Goal: Check status: Check status

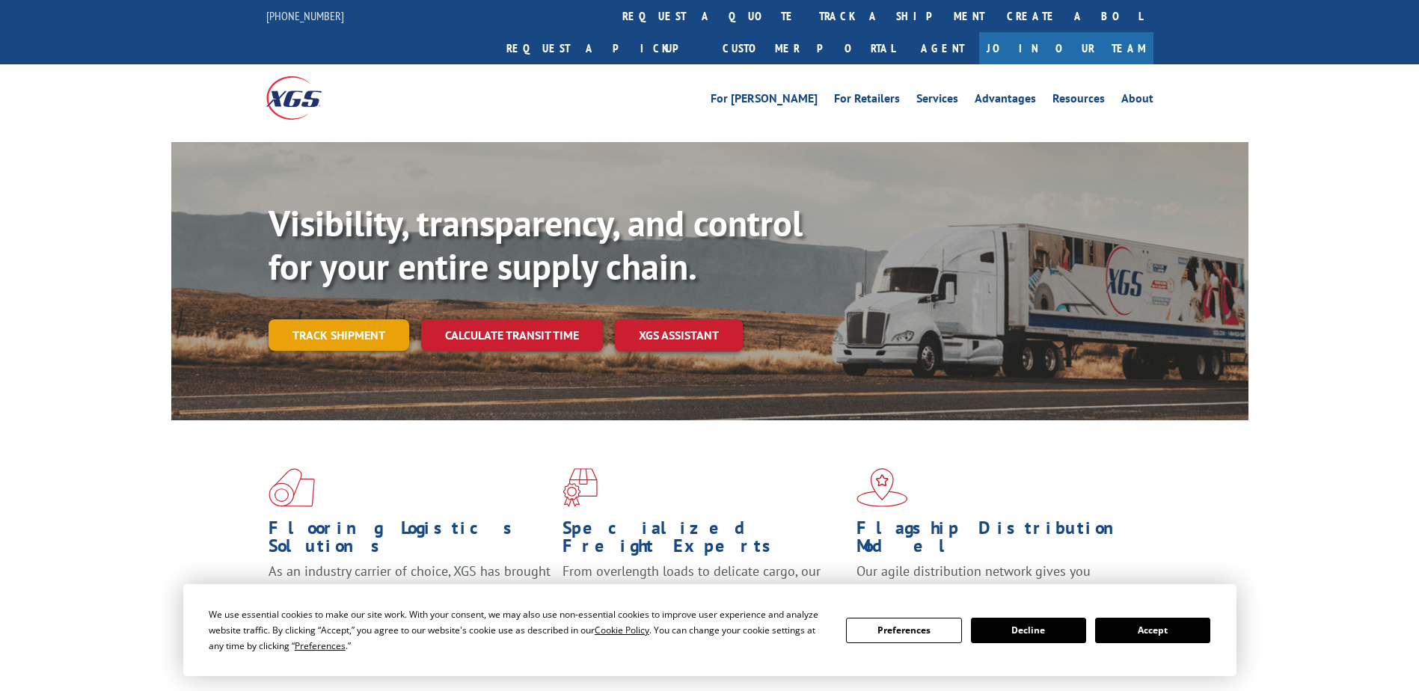
click at [315, 319] on link "Track shipment" at bounding box center [339, 334] width 141 height 31
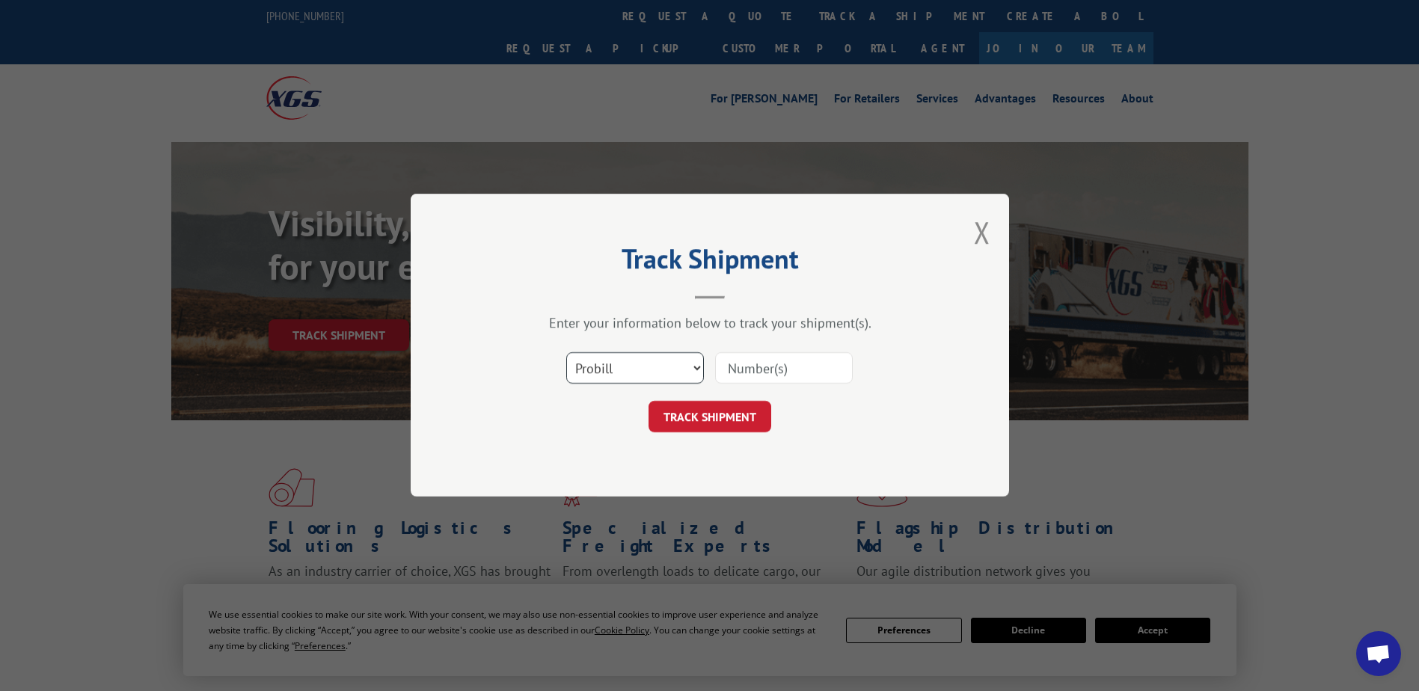
click at [661, 365] on select "Select category... Probill BOL PO" at bounding box center [635, 368] width 138 height 31
select select "bol"
click at [566, 353] on select "Select category... Probill BOL PO" at bounding box center [635, 368] width 138 height 31
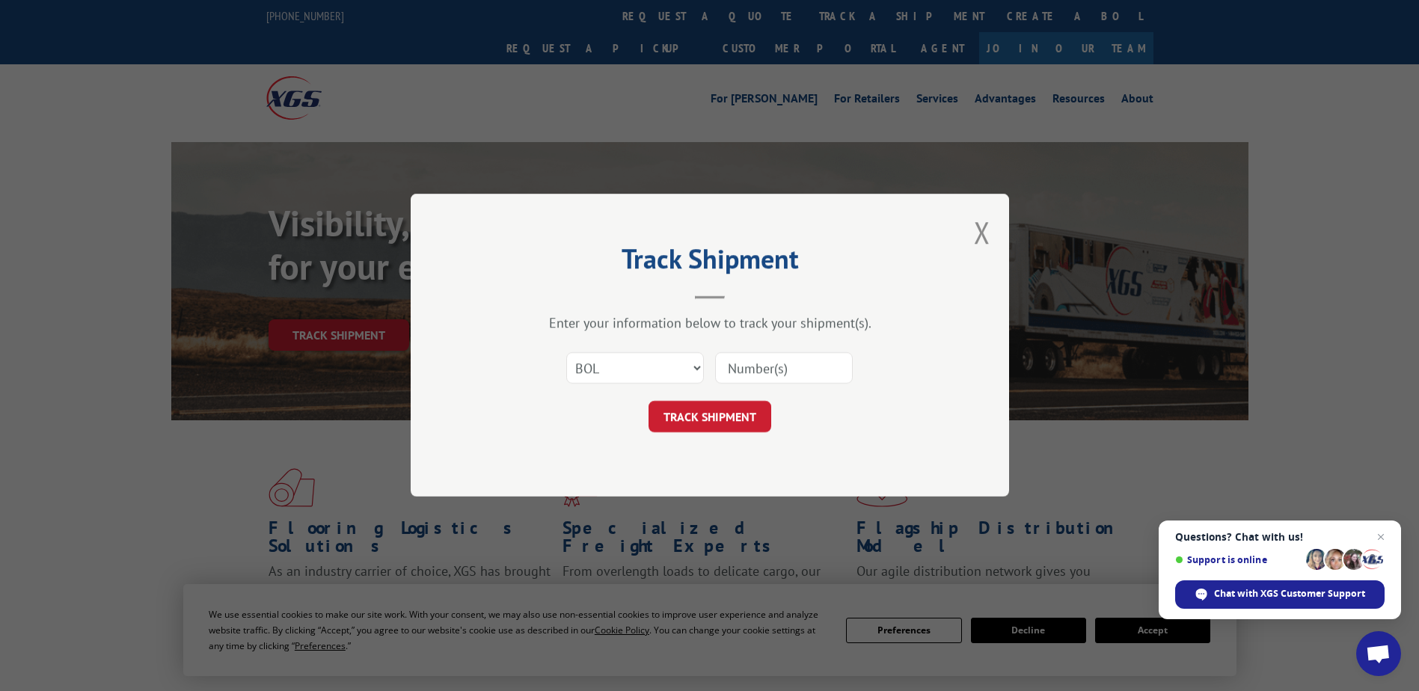
click at [744, 367] on input at bounding box center [784, 368] width 138 height 31
paste input "5331111"
type input "5331111"
click at [738, 415] on button "TRACK SHIPMENT" at bounding box center [710, 417] width 123 height 31
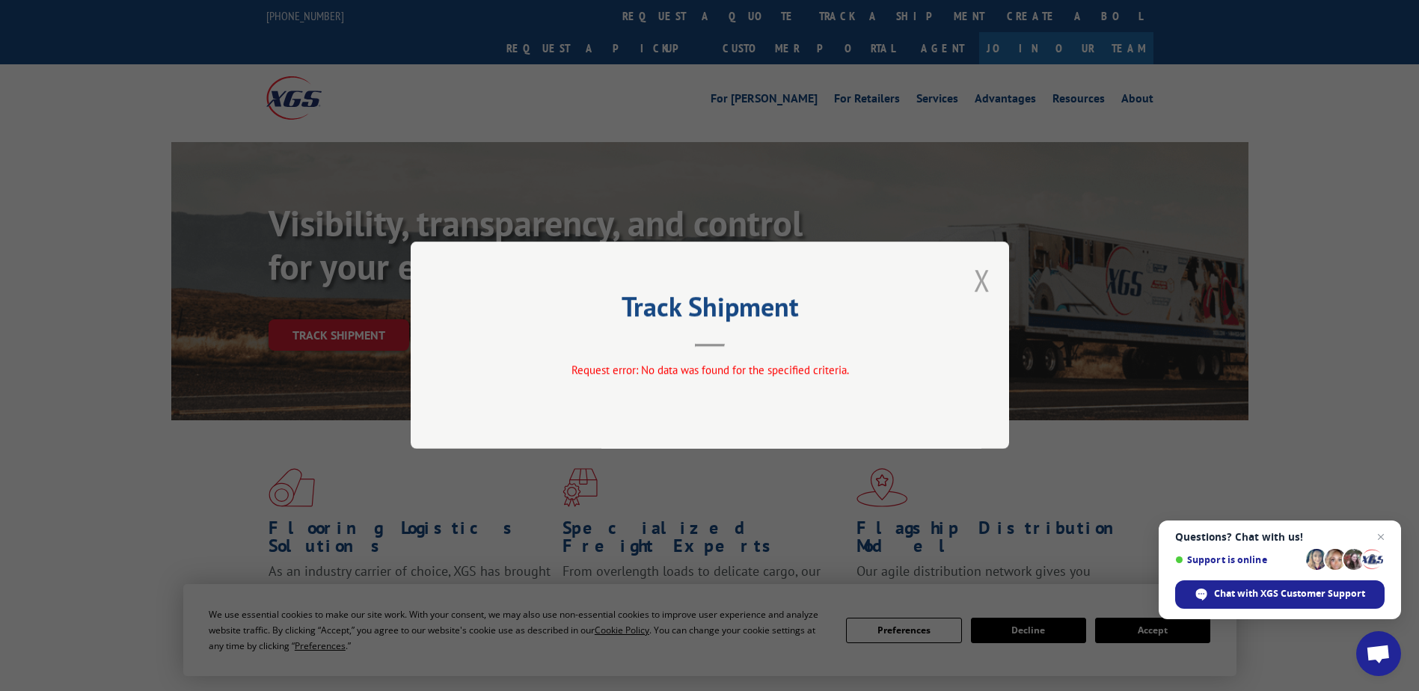
click at [980, 281] on button "Close modal" at bounding box center [982, 280] width 16 height 40
